Goal: Obtain resource: Download file/media

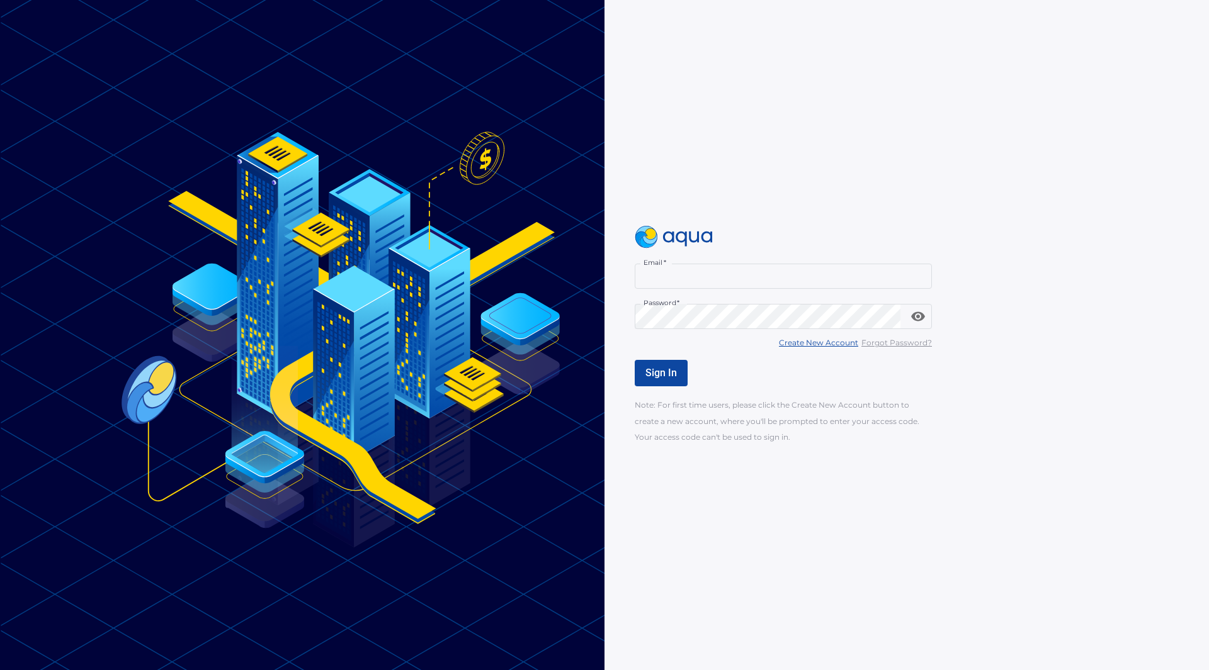
click at [684, 280] on input "Email   *" at bounding box center [783, 276] width 297 height 25
type input "**********"
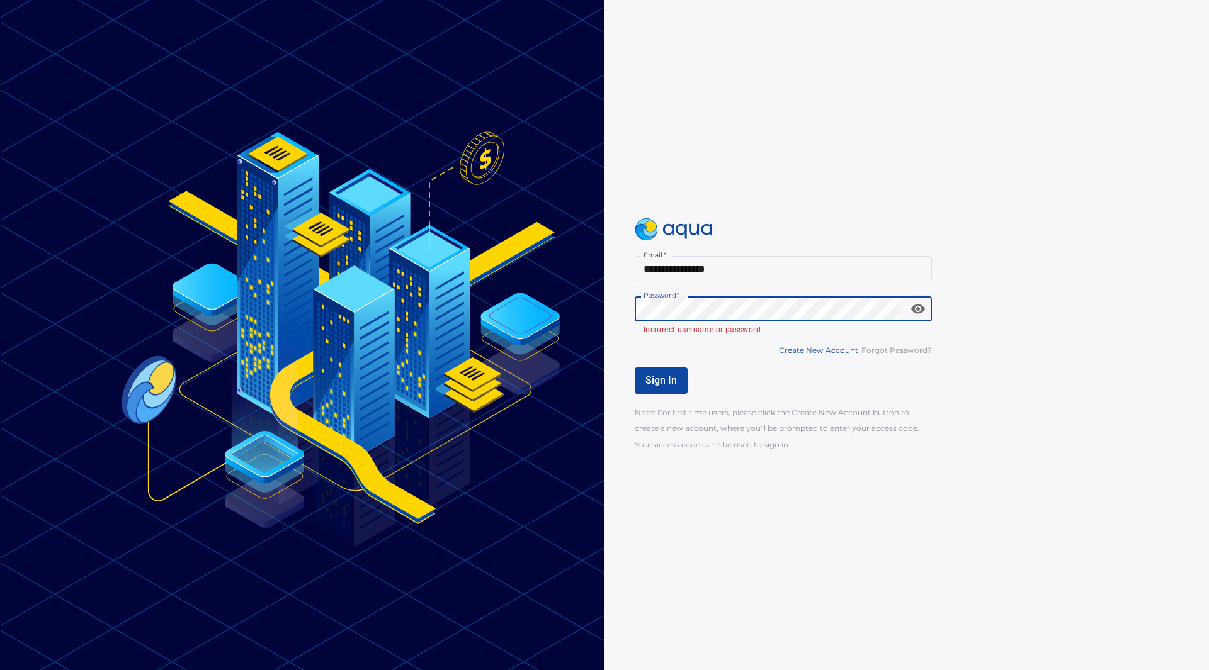
click at [891, 354] on u "Forgot Password?" at bounding box center [896, 350] width 71 height 9
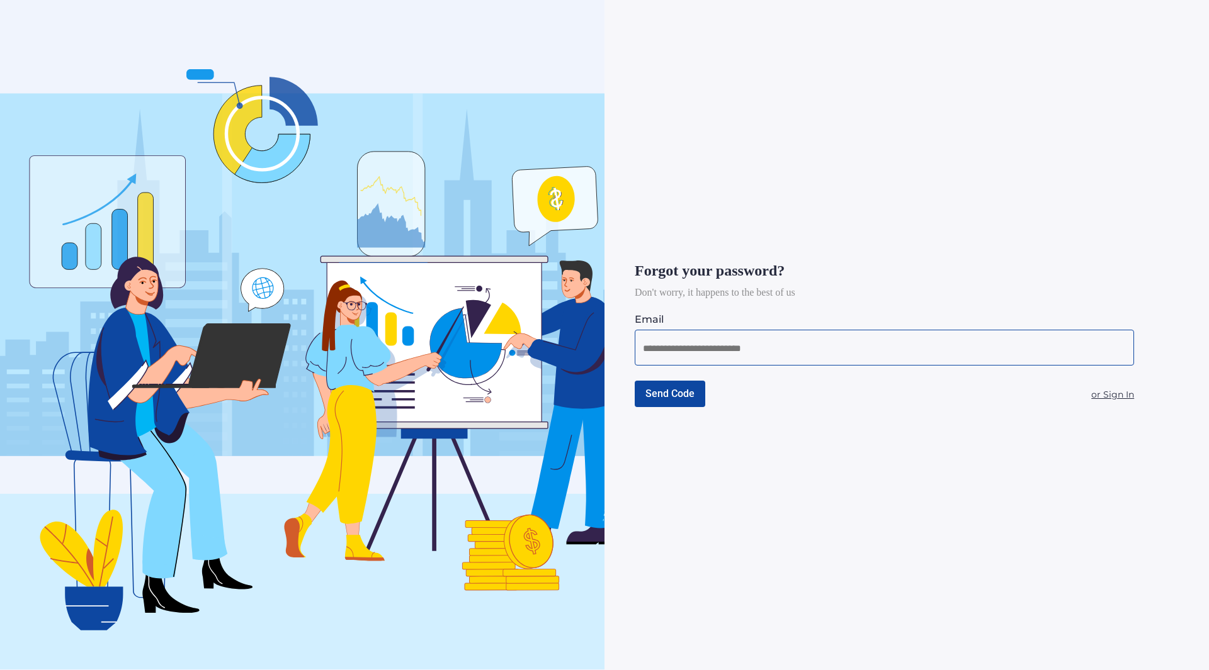
click at [733, 349] on input at bounding box center [884, 349] width 483 height 16
type input "**********"
click at [667, 394] on span "Send Code" at bounding box center [669, 394] width 49 height 12
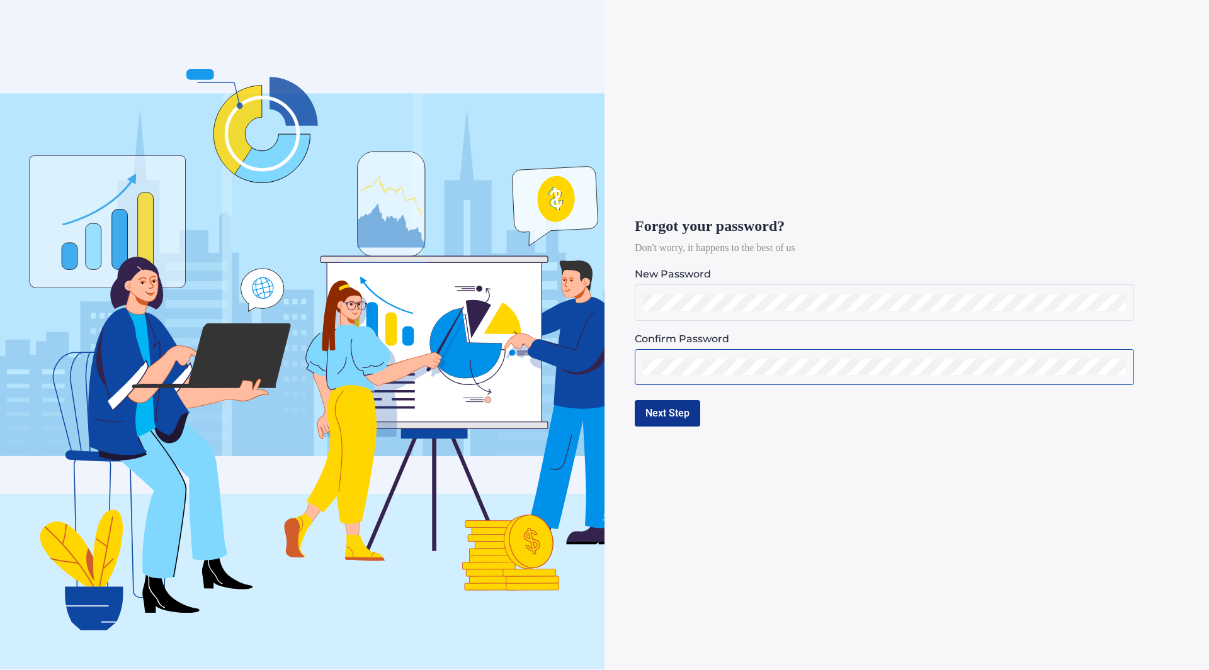
click at [673, 417] on button "Next Step" at bounding box center [667, 413] width 65 height 26
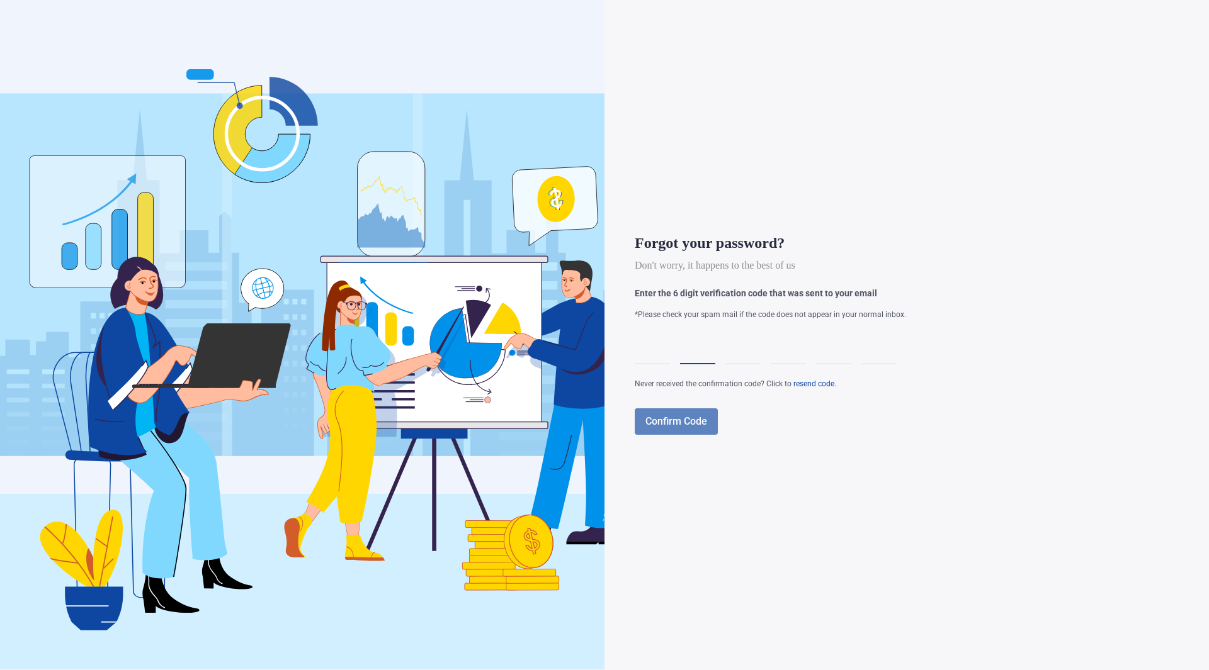
click at [703, 358] on div at bounding box center [697, 346] width 35 height 35
click at [647, 354] on div at bounding box center [652, 346] width 35 height 35
type input "*"
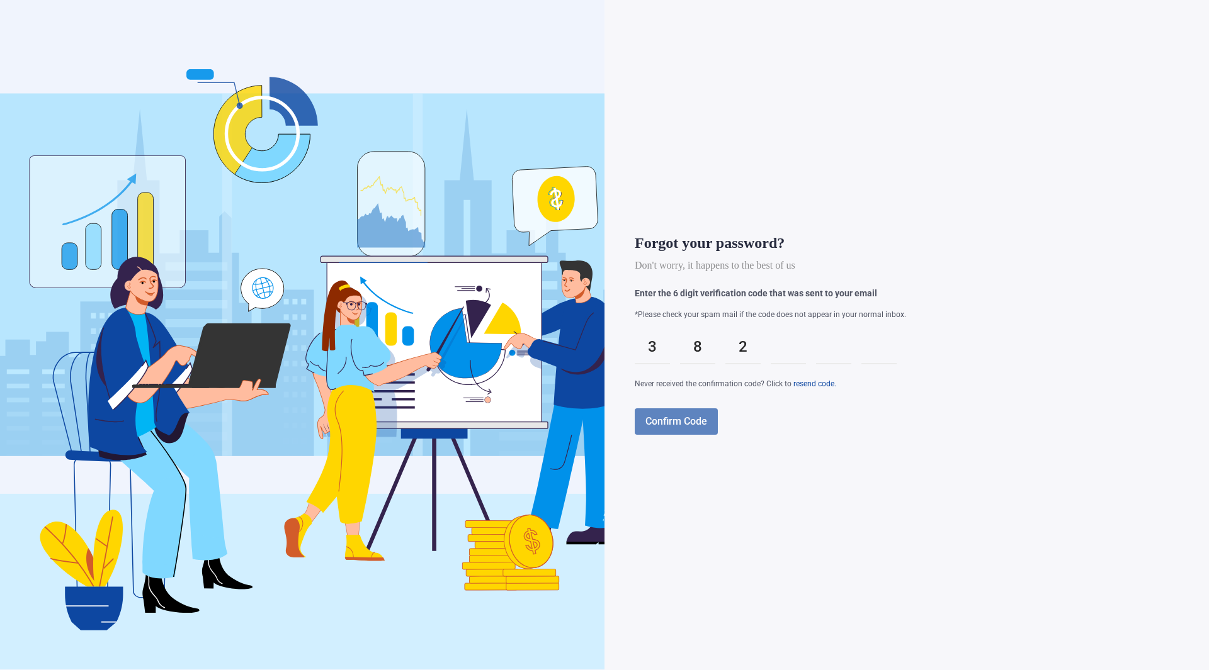
type input "*"
click at [796, 353] on div at bounding box center [788, 346] width 35 height 35
type input "*"
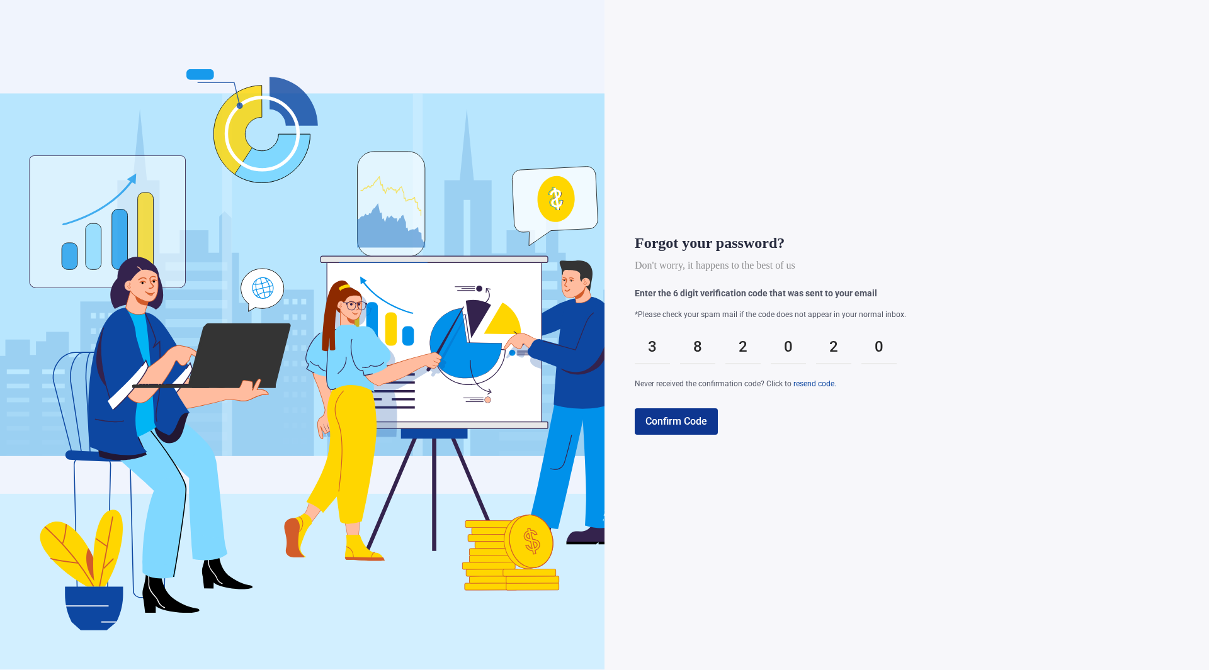
click at [684, 419] on span "Confirm Code" at bounding box center [676, 421] width 62 height 12
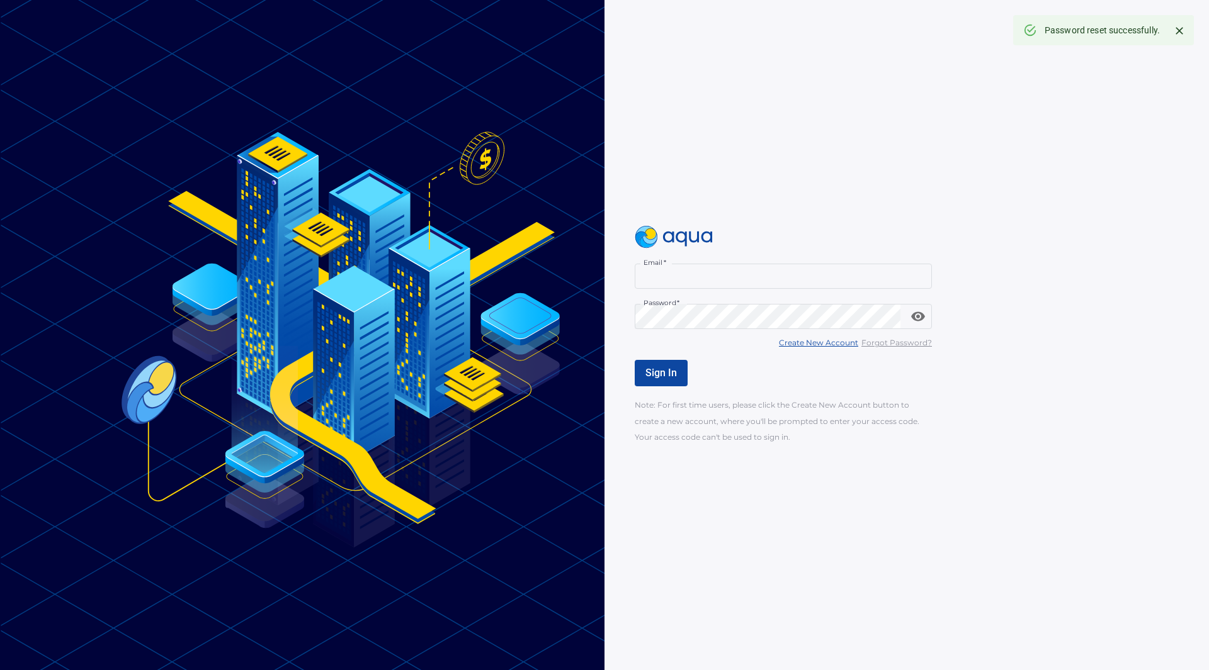
click at [692, 286] on input "Email   *" at bounding box center [783, 276] width 297 height 25
type input "**********"
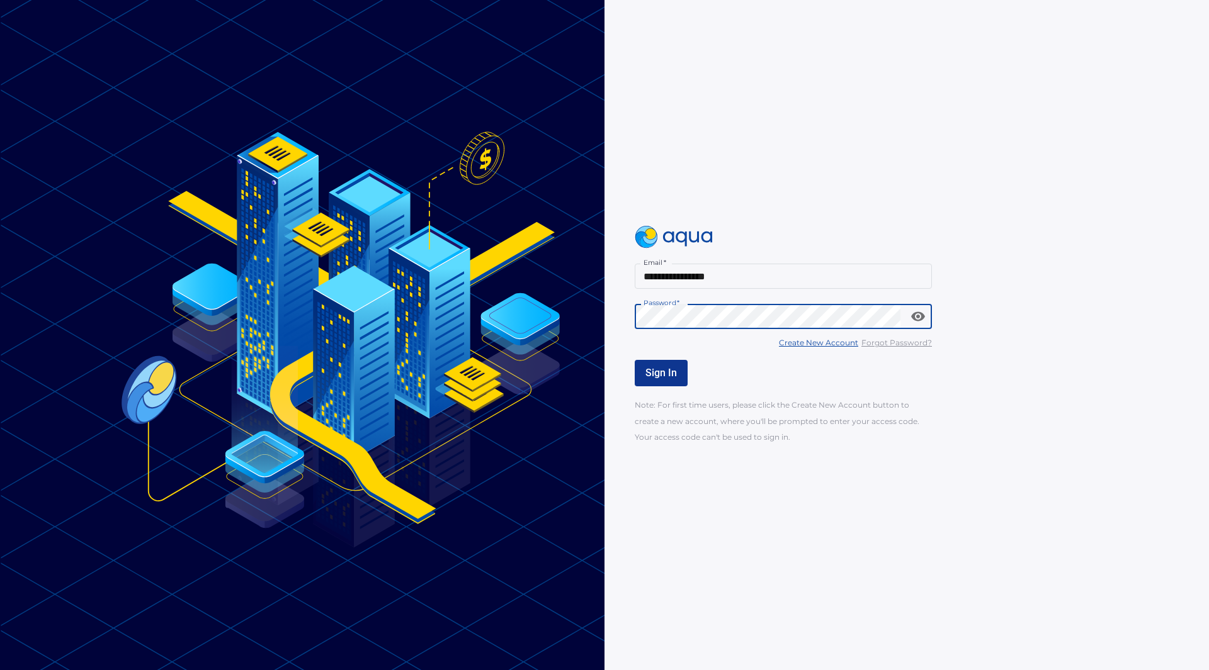
click at [672, 378] on span "Sign In" at bounding box center [660, 373] width 31 height 12
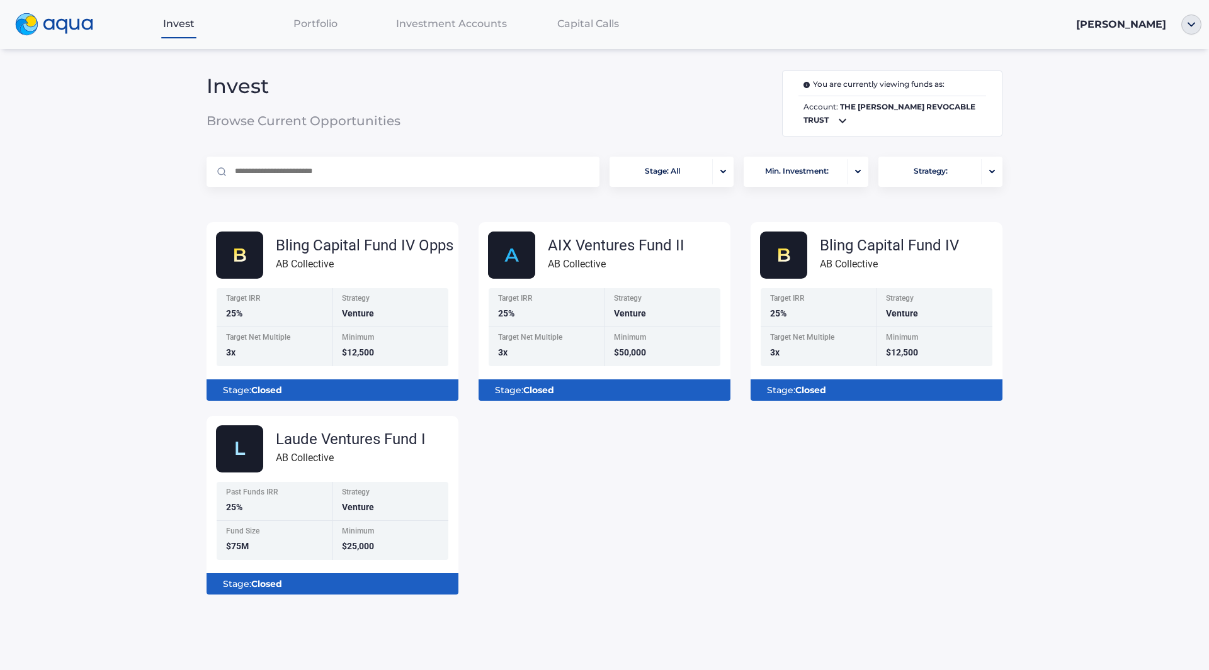
click at [427, 28] on span "Investment Accounts" at bounding box center [451, 24] width 111 height 12
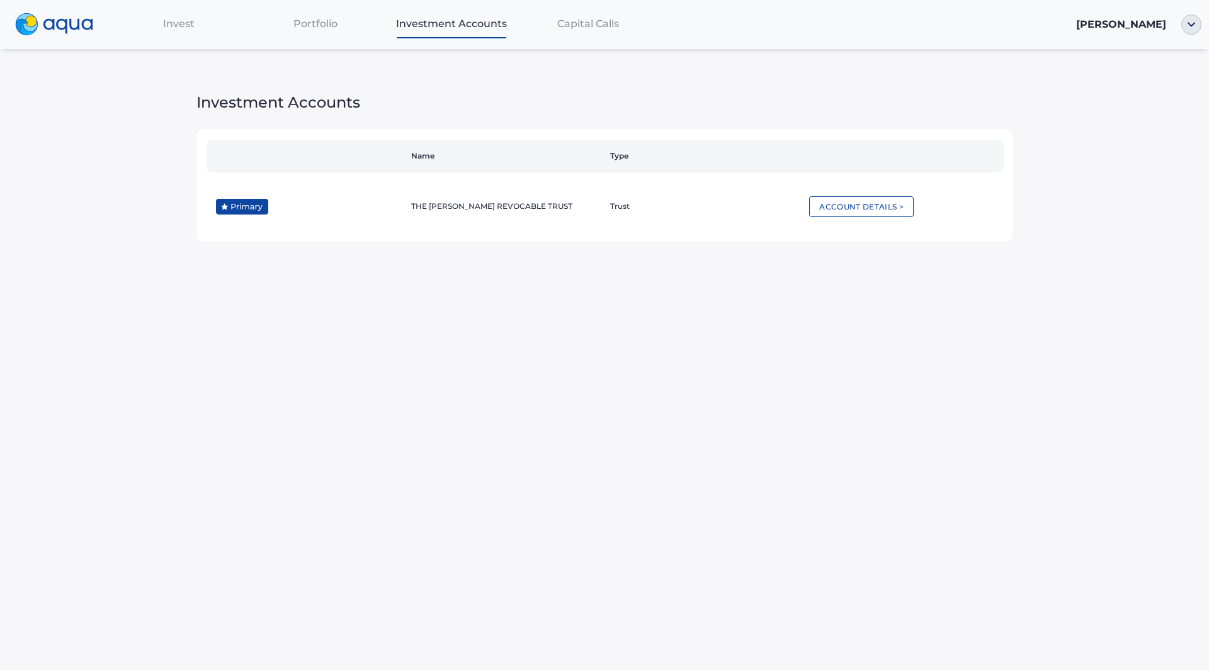
click at [583, 31] on div "Capital Calls" at bounding box center [587, 24] width 137 height 26
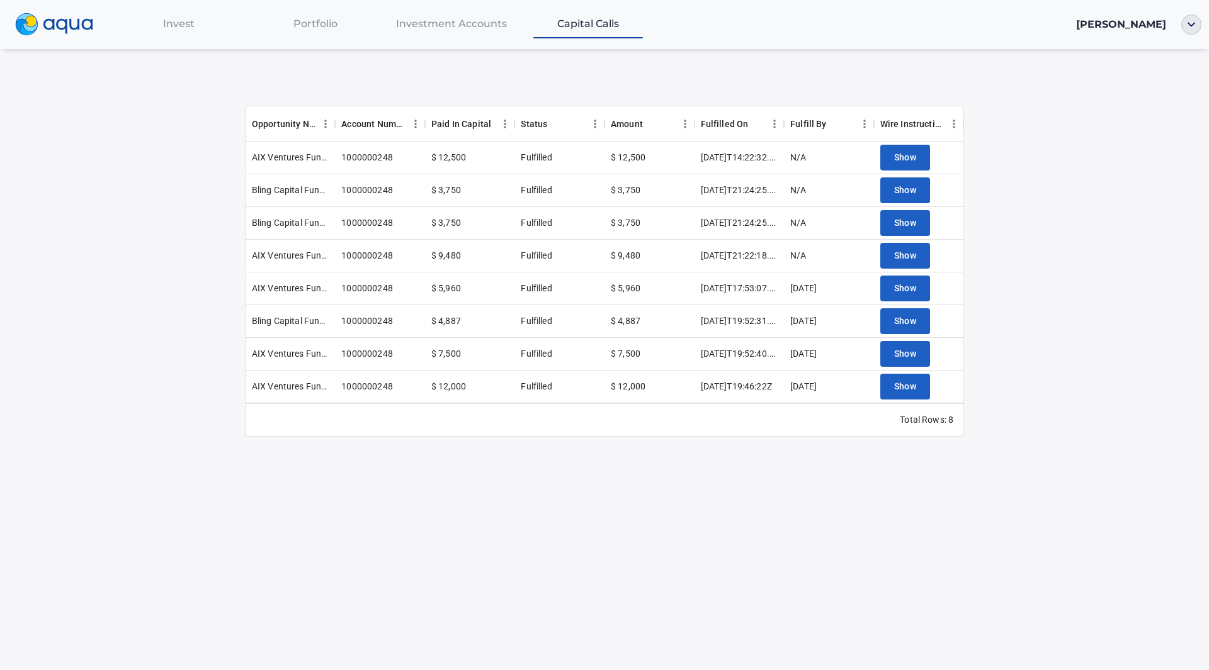
click at [312, 28] on span "Portfolio" at bounding box center [315, 24] width 44 height 12
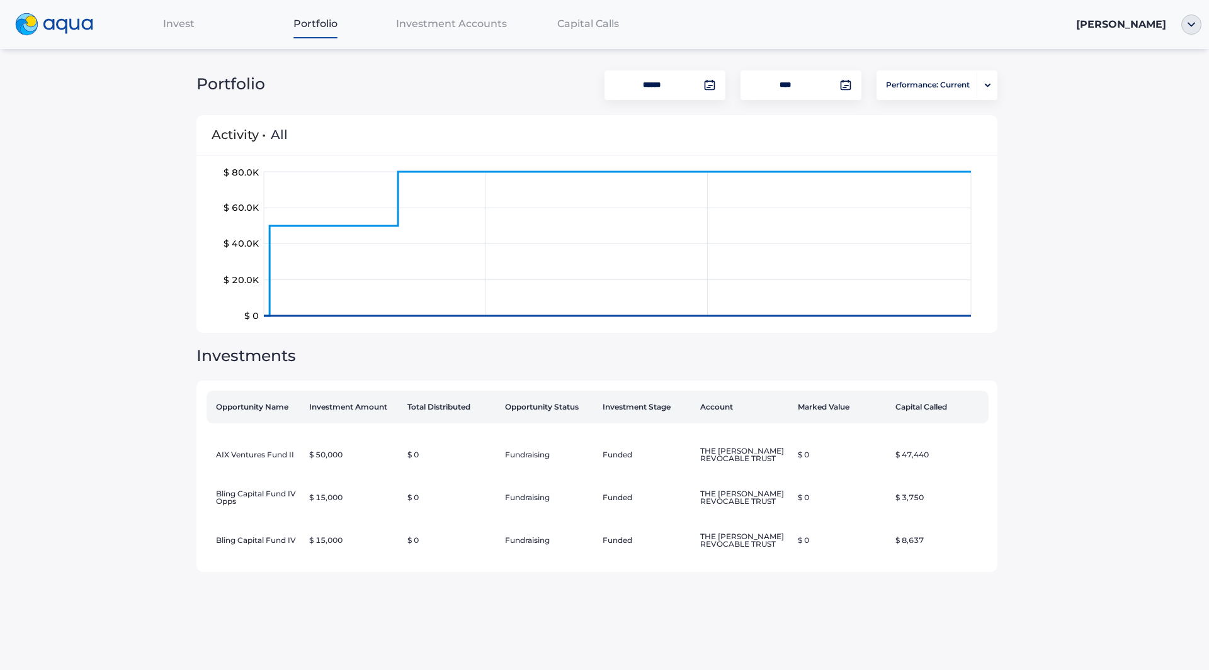
click at [182, 27] on span "Invest" at bounding box center [178, 24] width 31 height 12
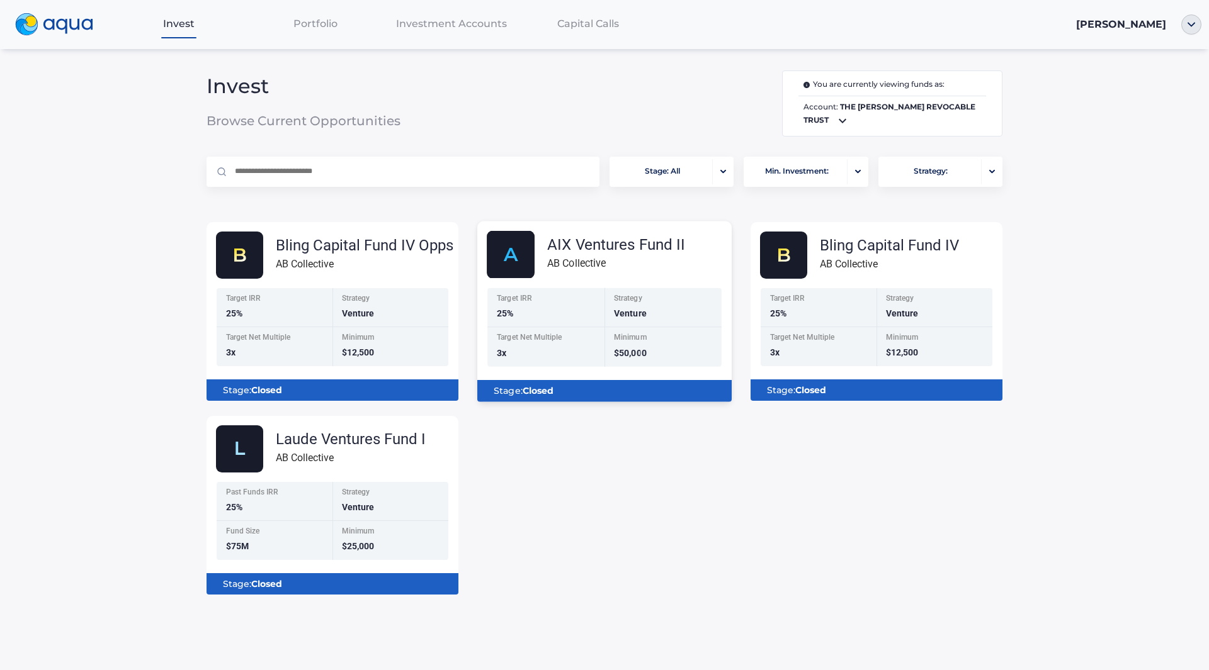
click at [605, 248] on div "AIX Ventures Fund II" at bounding box center [616, 244] width 138 height 15
click at [60, 33] on img at bounding box center [54, 24] width 78 height 23
click at [317, 25] on span "Portfolio" at bounding box center [315, 24] width 44 height 12
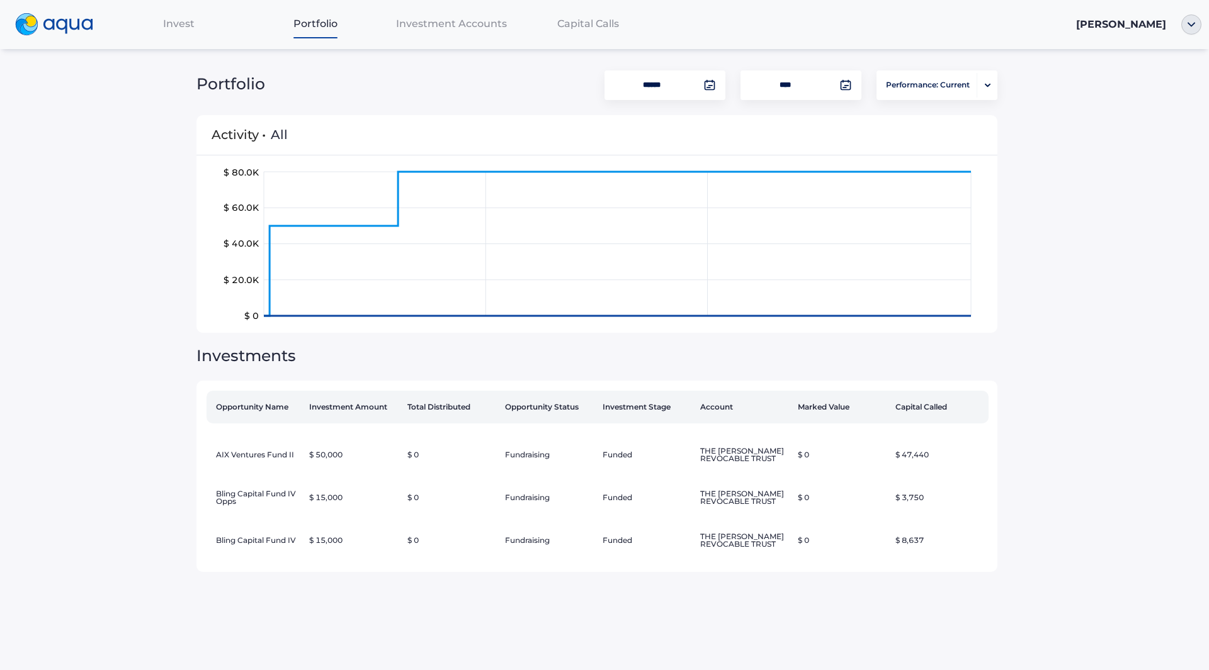
click at [436, 21] on span "Investment Accounts" at bounding box center [451, 24] width 111 height 12
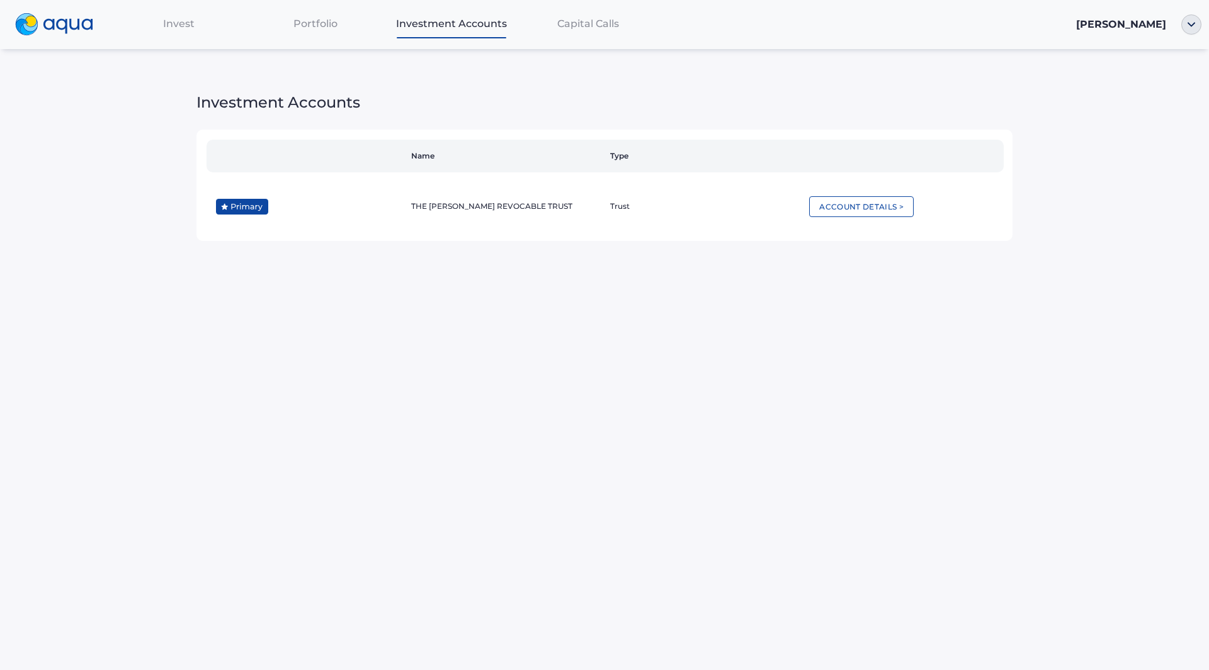
click at [579, 33] on div "Capital Calls" at bounding box center [587, 24] width 137 height 26
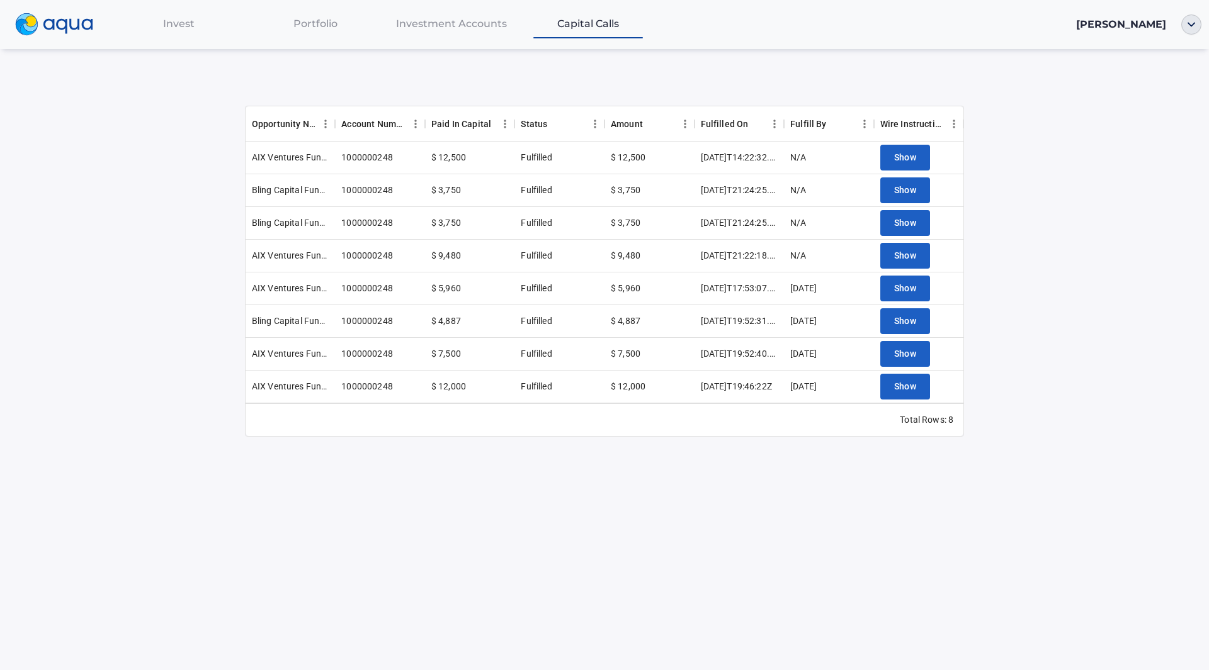
click at [196, 25] on div "Invest" at bounding box center [179, 24] width 137 height 26
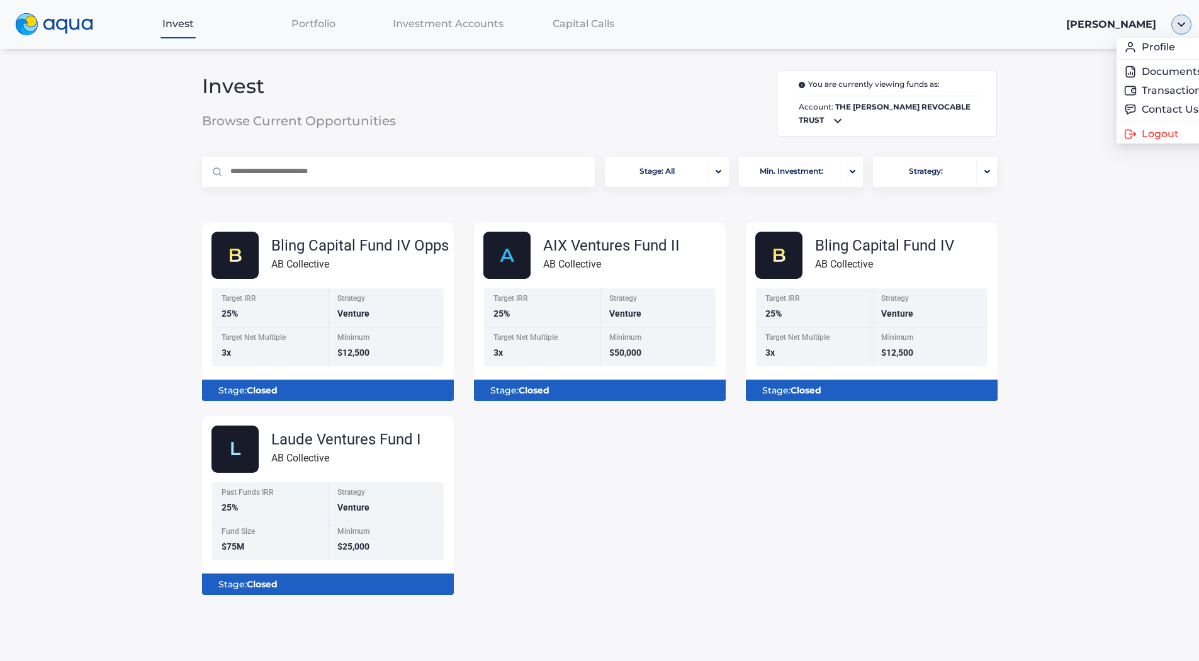
click at [1195, 26] on div at bounding box center [1181, 24] width 35 height 20
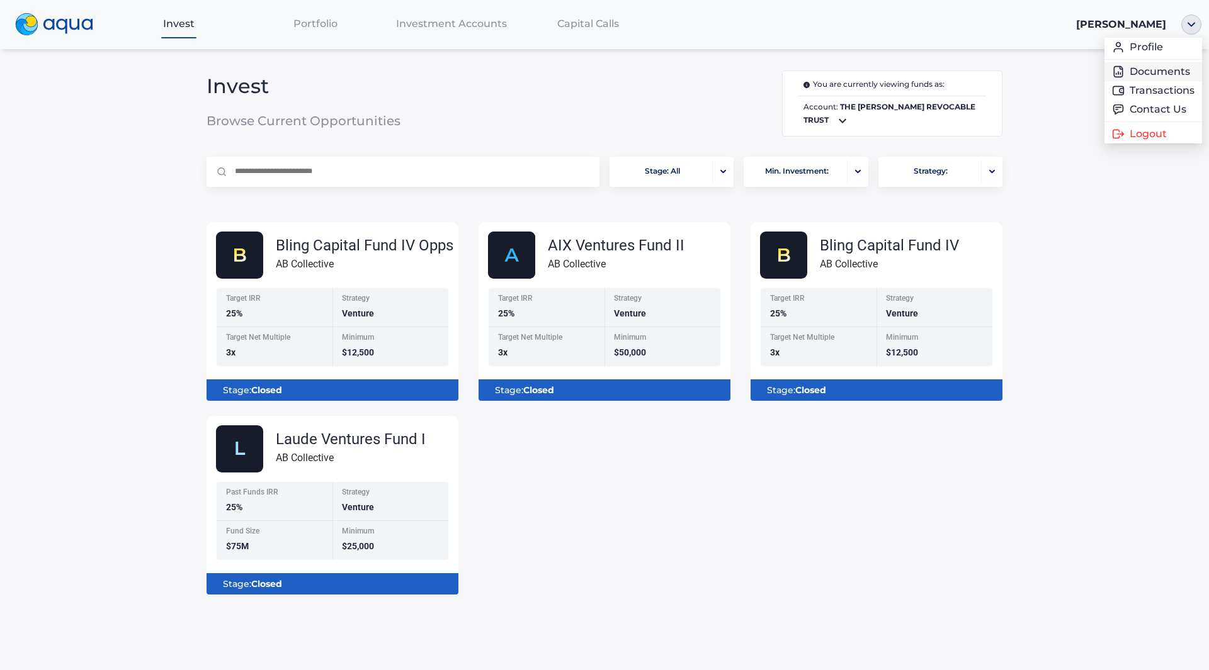
click at [1144, 72] on link "Documents" at bounding box center [1153, 71] width 82 height 13
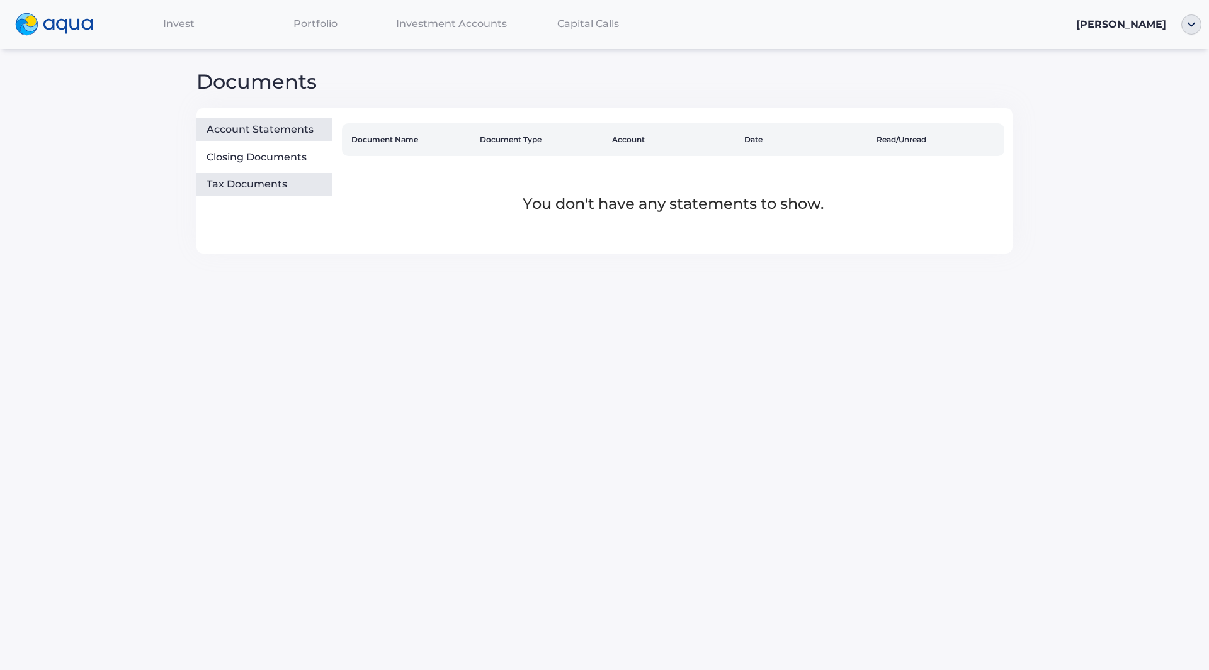
click at [227, 178] on div "Tax Documents" at bounding box center [266, 184] width 120 height 13
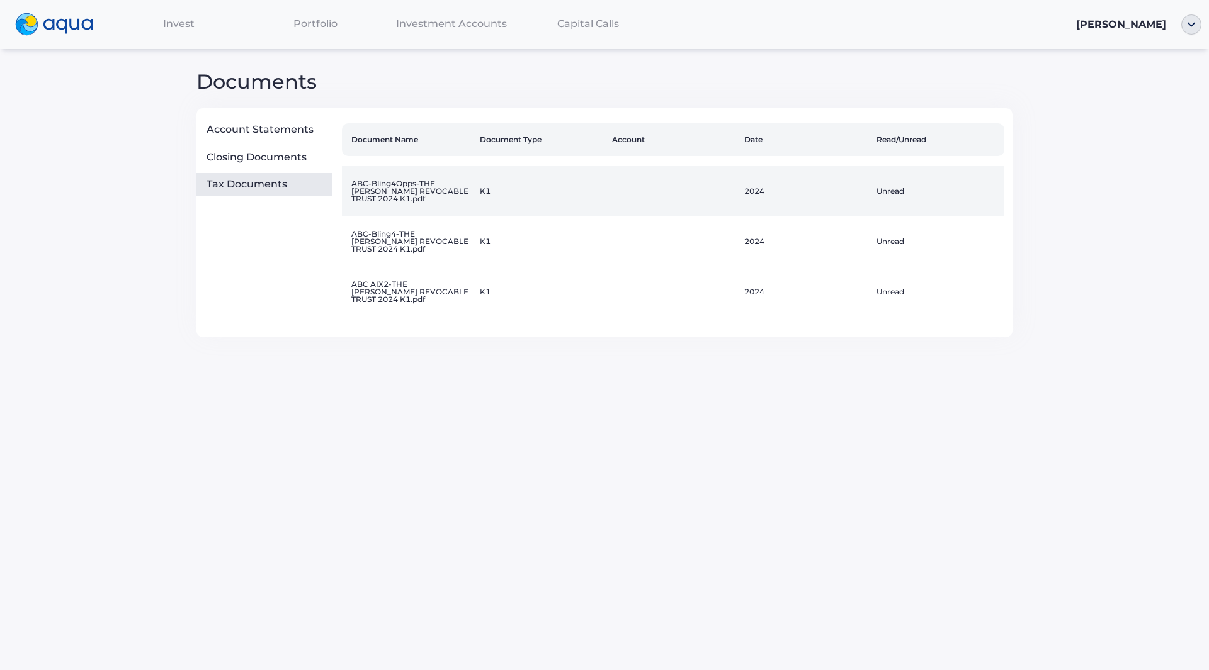
click at [418, 193] on td "ABC-Bling4Opps-THE [PERSON_NAME] REVOCABLE TRUST 2024 K1.pdf" at bounding box center [408, 191] width 132 height 50
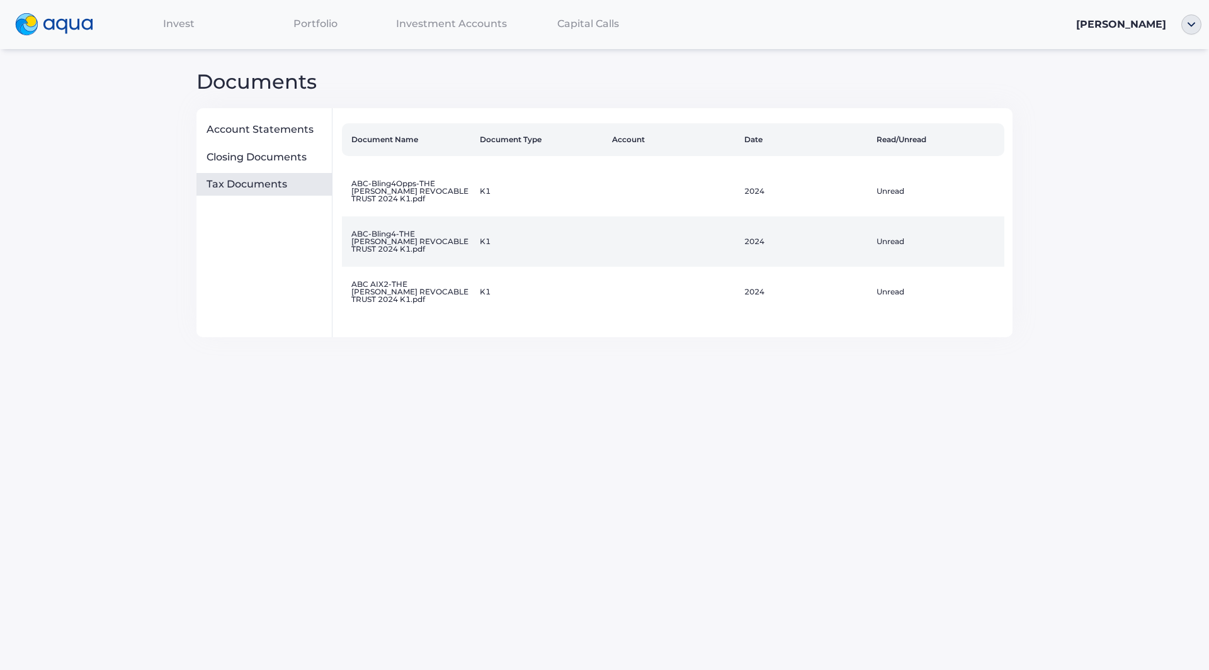
click at [407, 248] on td "ABC-Bling4-THE [PERSON_NAME] REVOCABLE TRUST 2024 K1.pdf" at bounding box center [408, 242] width 132 height 50
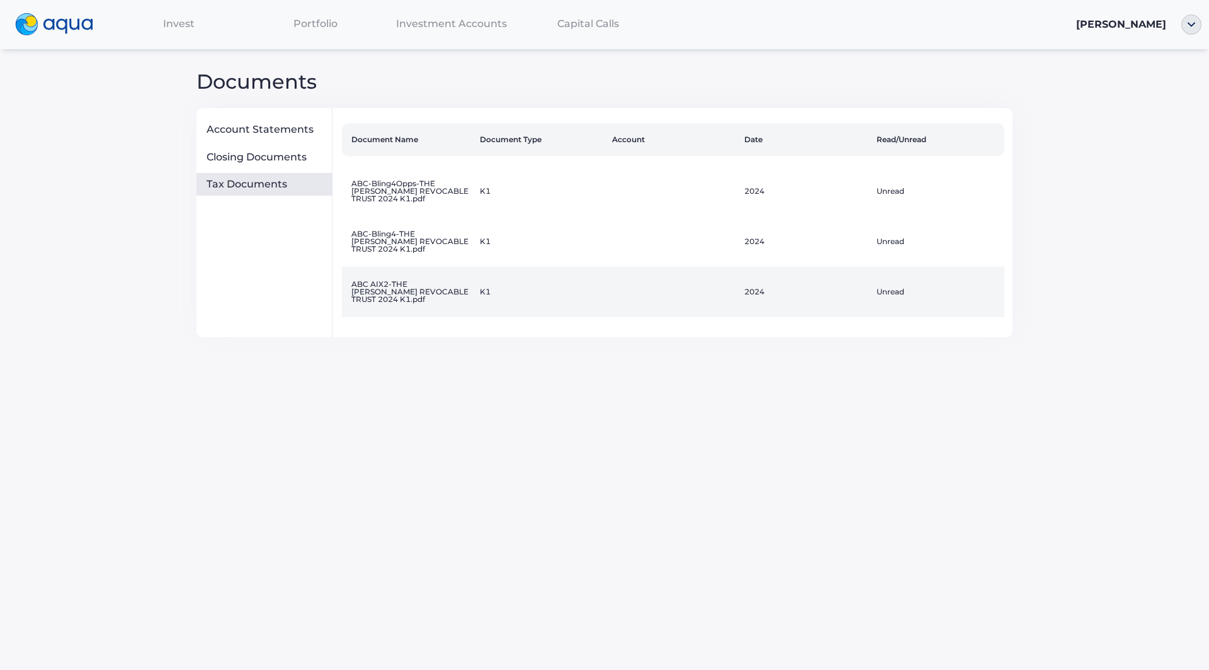
click at [381, 291] on td "ABC AIX2-THE [PERSON_NAME] REVOCABLE TRUST 2024 K1.pdf" at bounding box center [408, 292] width 132 height 50
